Goal: Navigation & Orientation: Find specific page/section

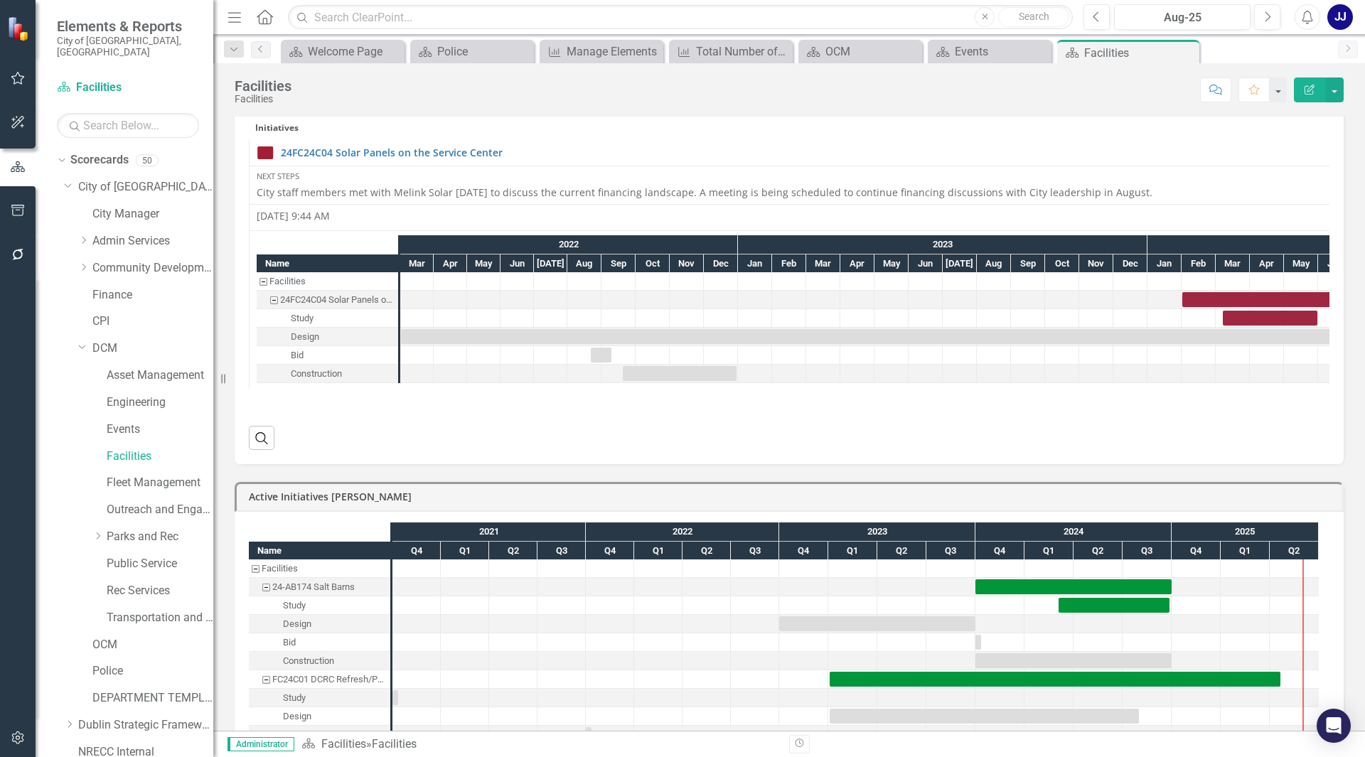
scroll to position [1066, 0]
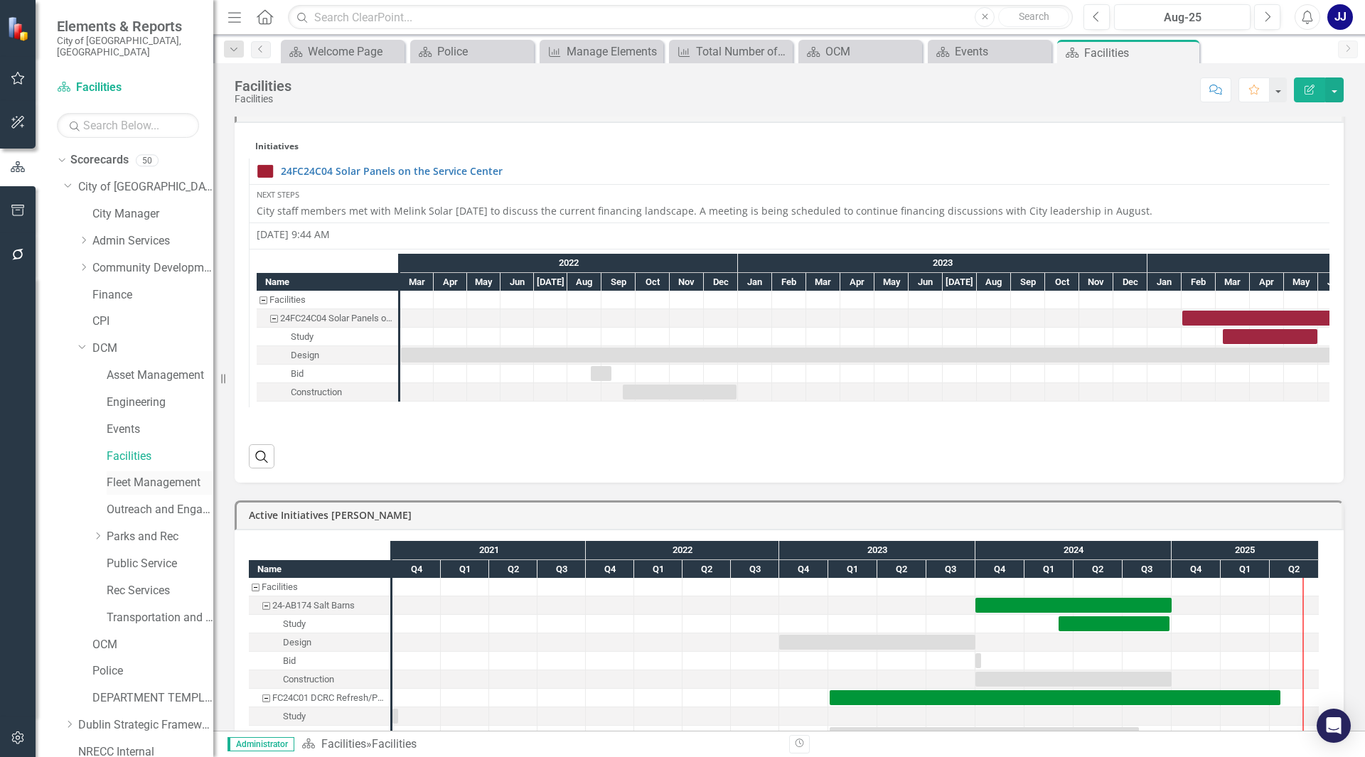
click at [164, 475] on link "Fleet Management" at bounding box center [160, 483] width 107 height 16
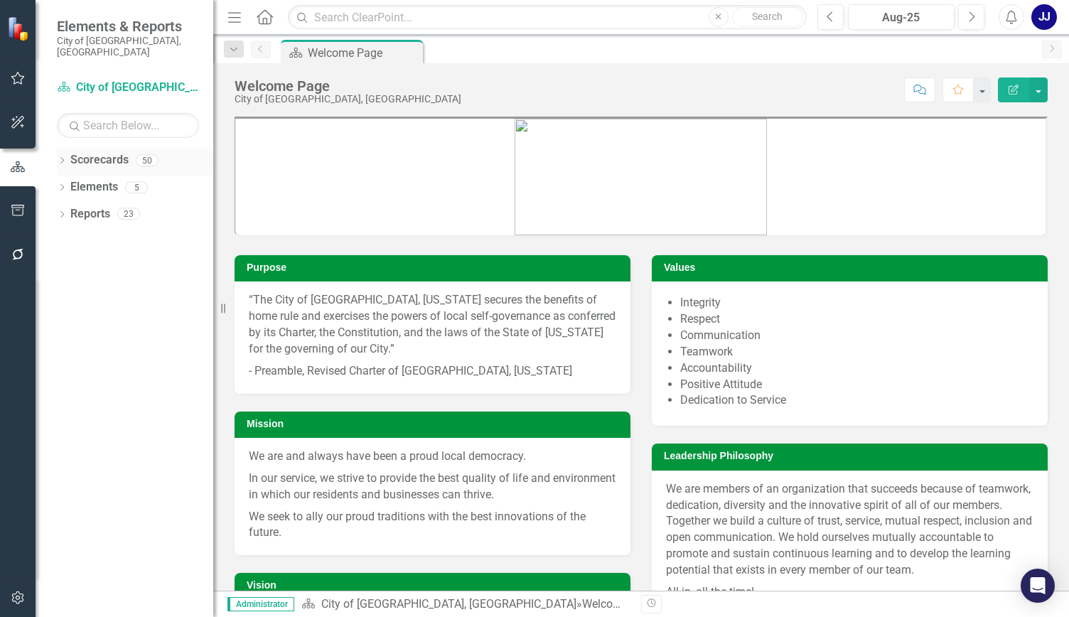
click at [60, 149] on div "Dropdown Scorecards 50" at bounding box center [135, 162] width 156 height 27
click at [62, 157] on icon at bounding box center [62, 160] width 4 height 6
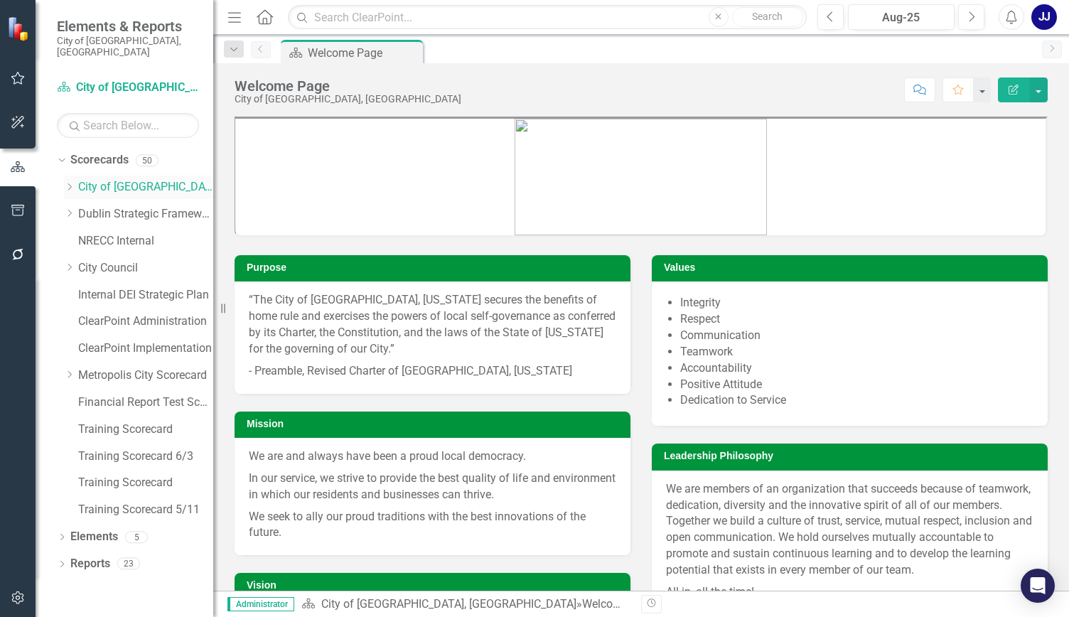
click at [73, 181] on div "Dropdown" at bounding box center [69, 187] width 11 height 12
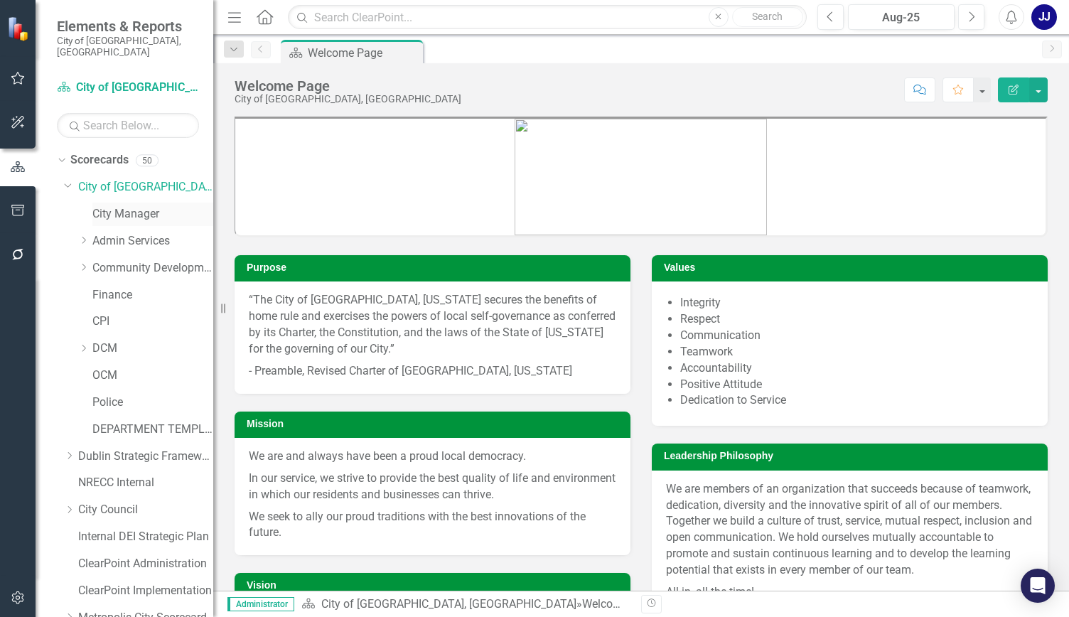
click at [127, 206] on link "City Manager" at bounding box center [152, 214] width 121 height 16
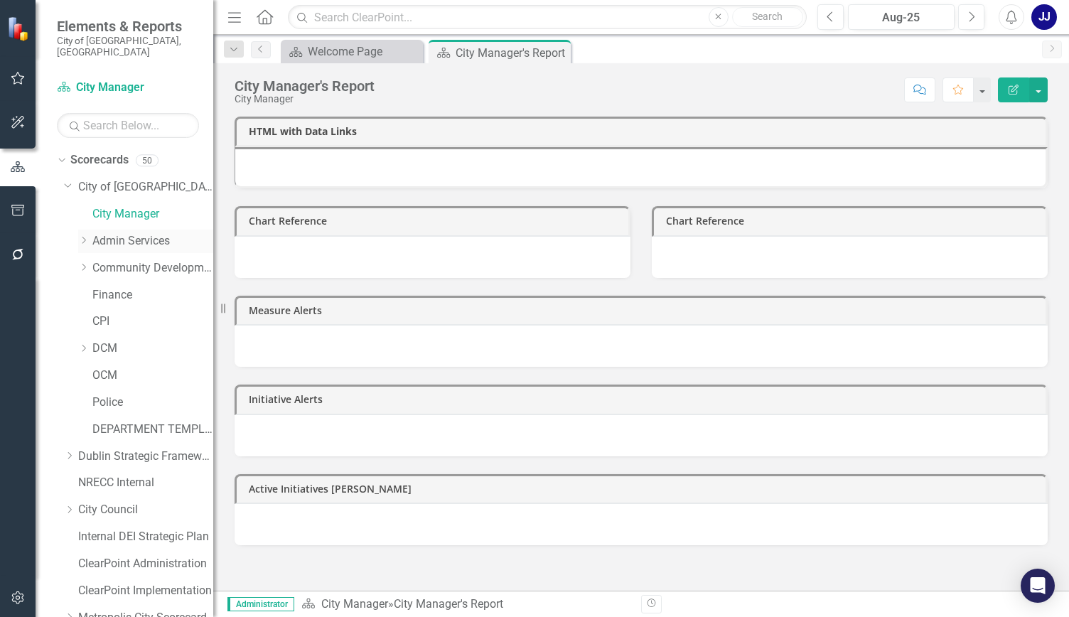
click at [83, 235] on div "Dropdown" at bounding box center [83, 241] width 11 height 12
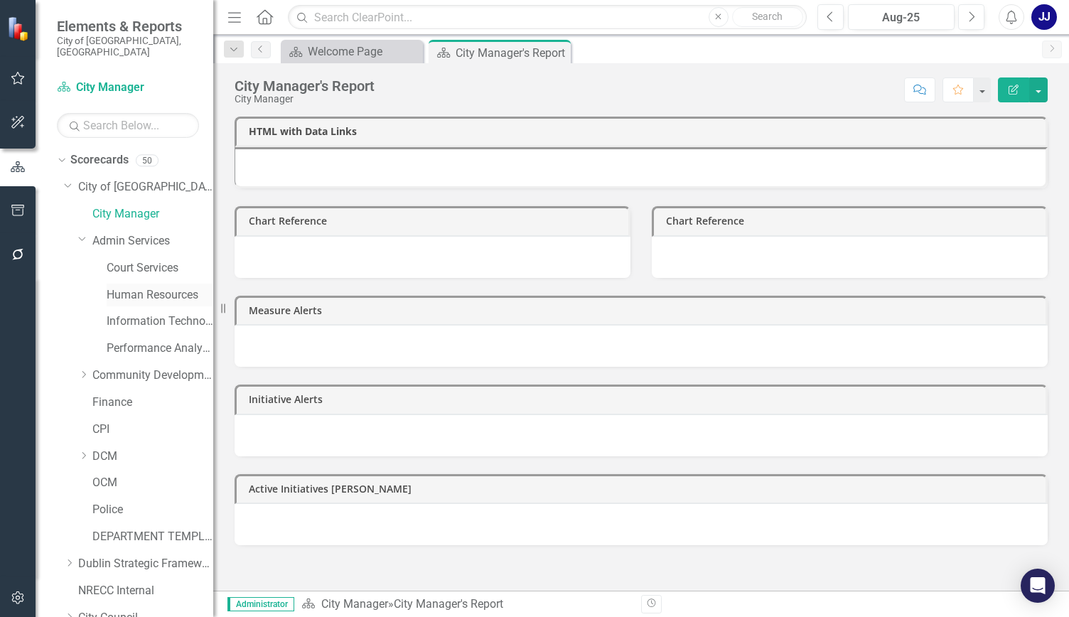
click at [121, 287] on link "Human Resources" at bounding box center [160, 295] width 107 height 16
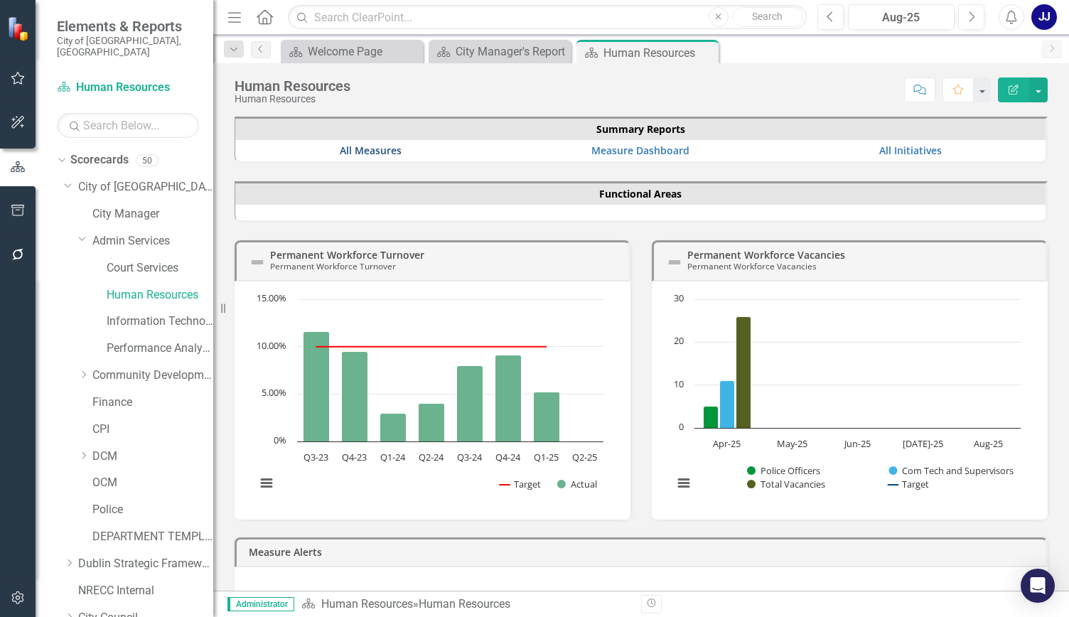
click at [363, 149] on link "All Measures" at bounding box center [371, 151] width 62 height 14
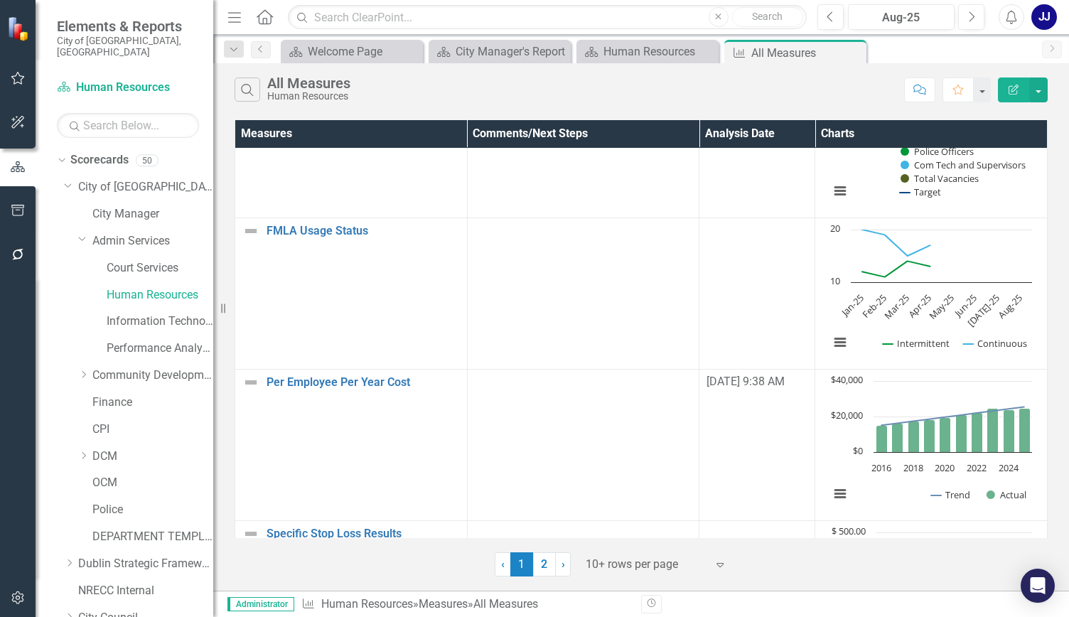
scroll to position [236, 0]
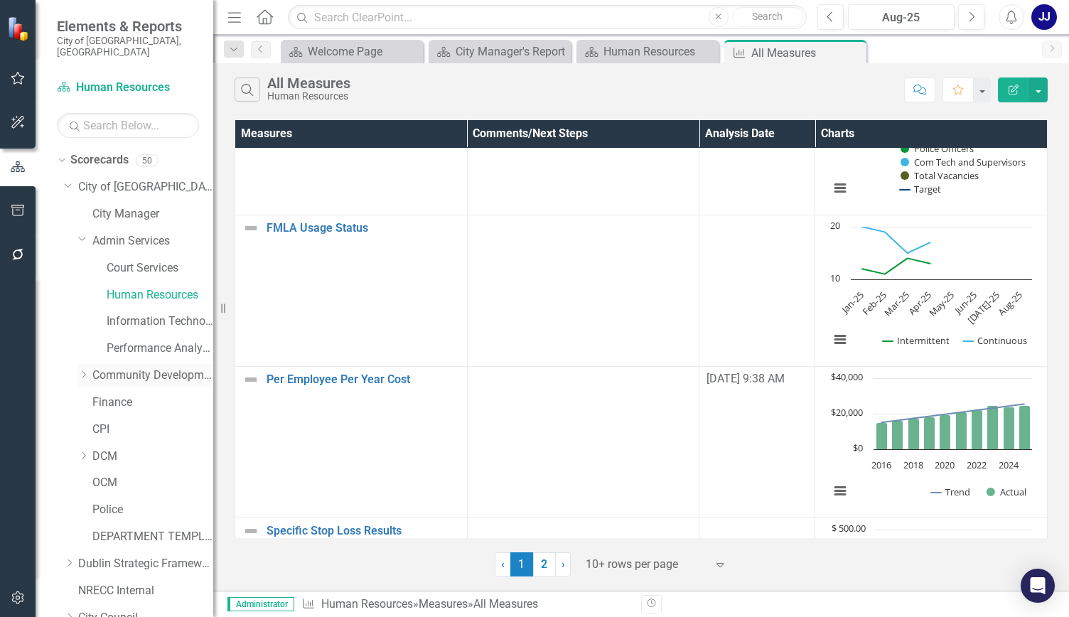
click at [87, 370] on icon "Dropdown" at bounding box center [83, 374] width 11 height 9
click at [87, 368] on div "Dropdown" at bounding box center [81, 373] width 12 height 11
click at [227, 248] on div "Measures Comments/Next Steps Analysis Date Charts Permanent Workforce Turnover …" at bounding box center [641, 347] width 856 height 460
